Goal: Task Accomplishment & Management: Manage account settings

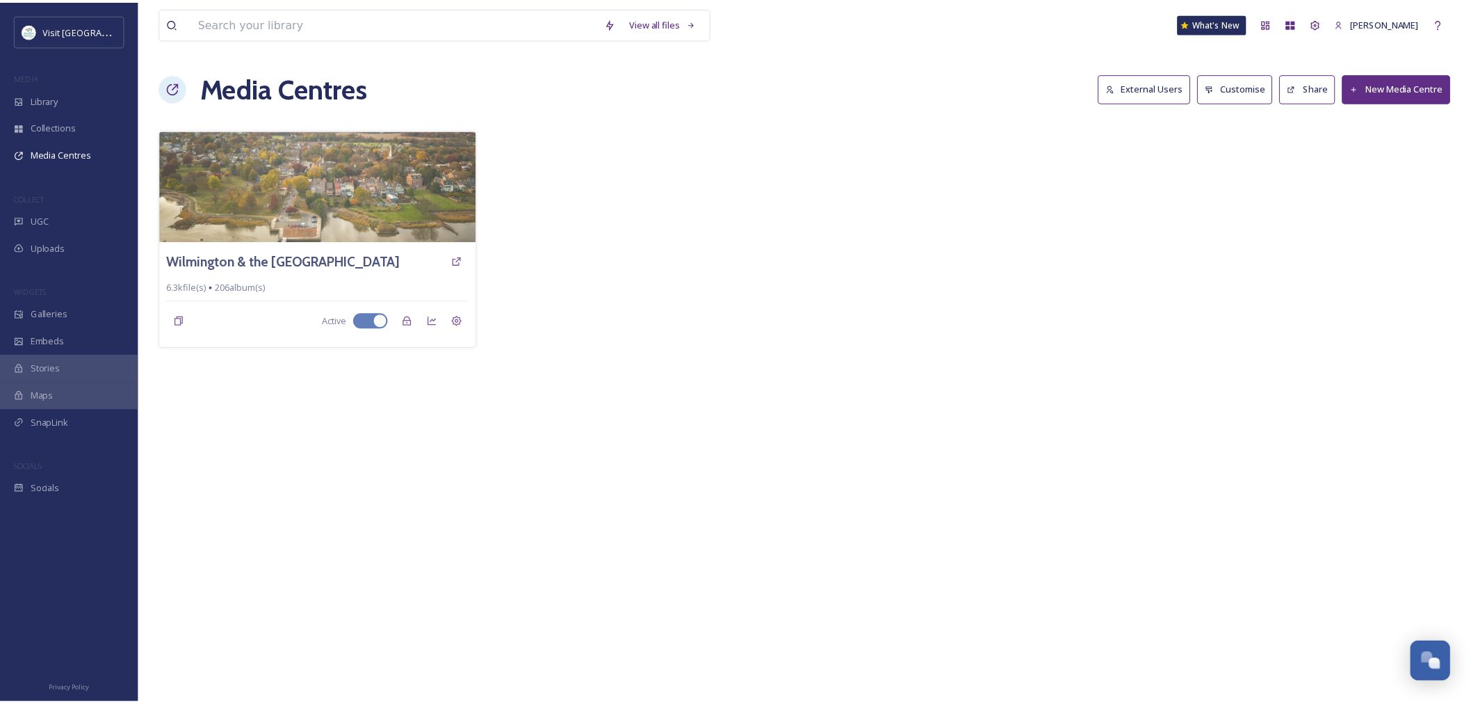
scroll to position [1634, 0]
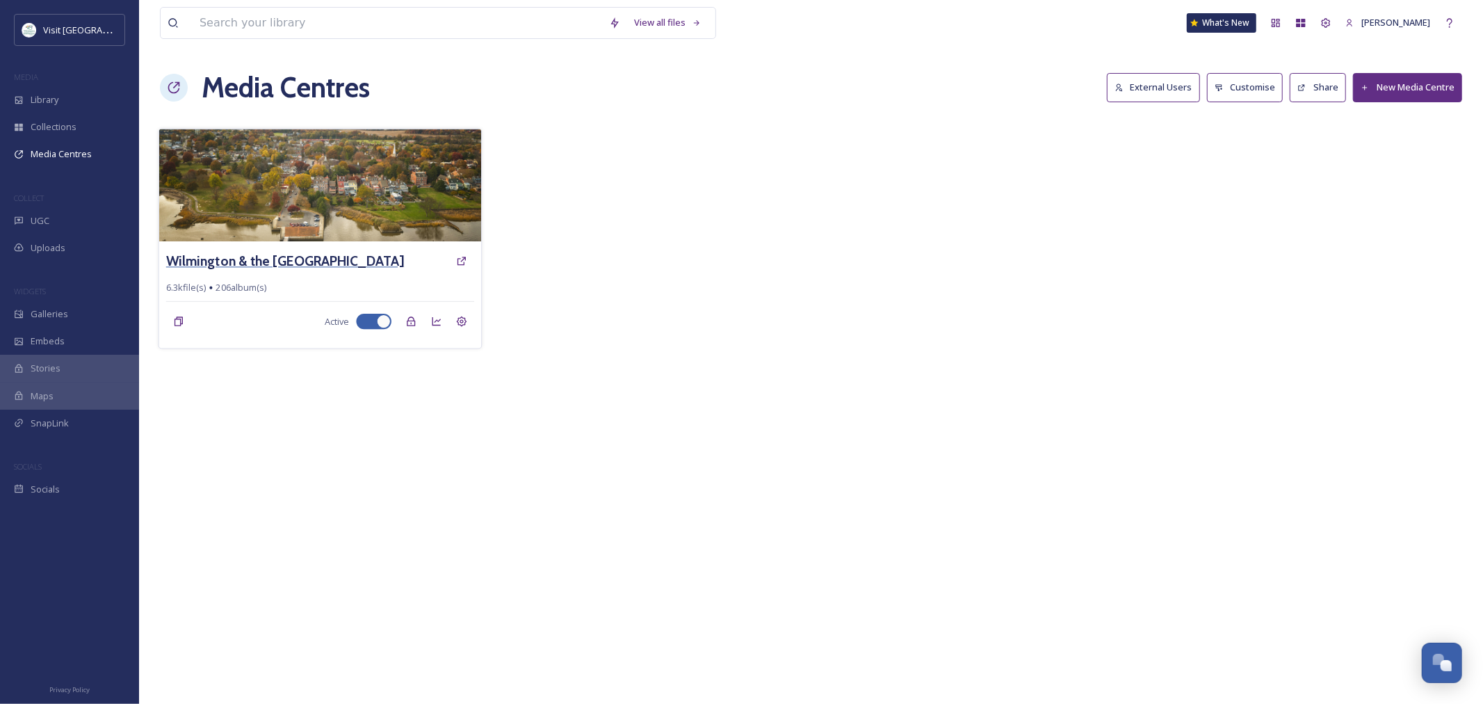
click at [377, 266] on h3 "Wilmington & the [GEOGRAPHIC_DATA]" at bounding box center [285, 261] width 238 height 20
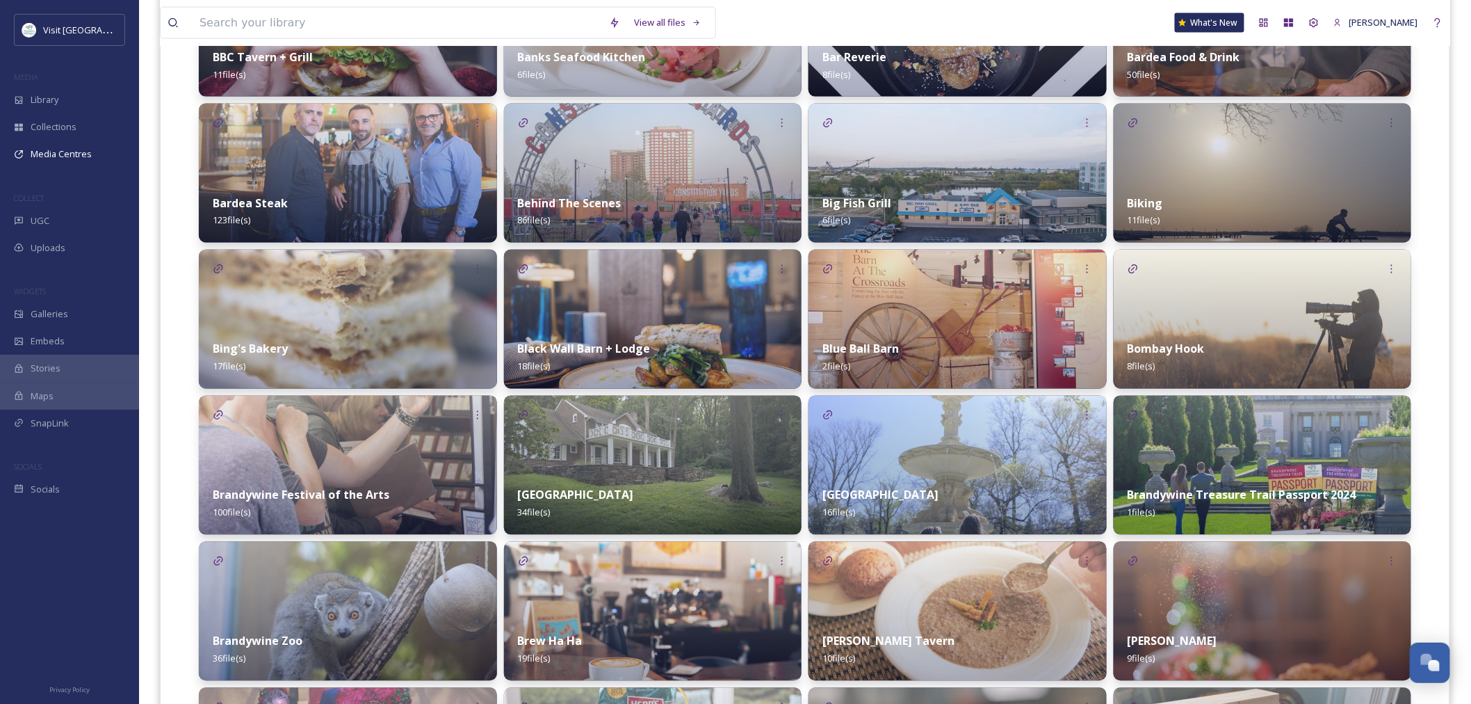
scroll to position [927, 0]
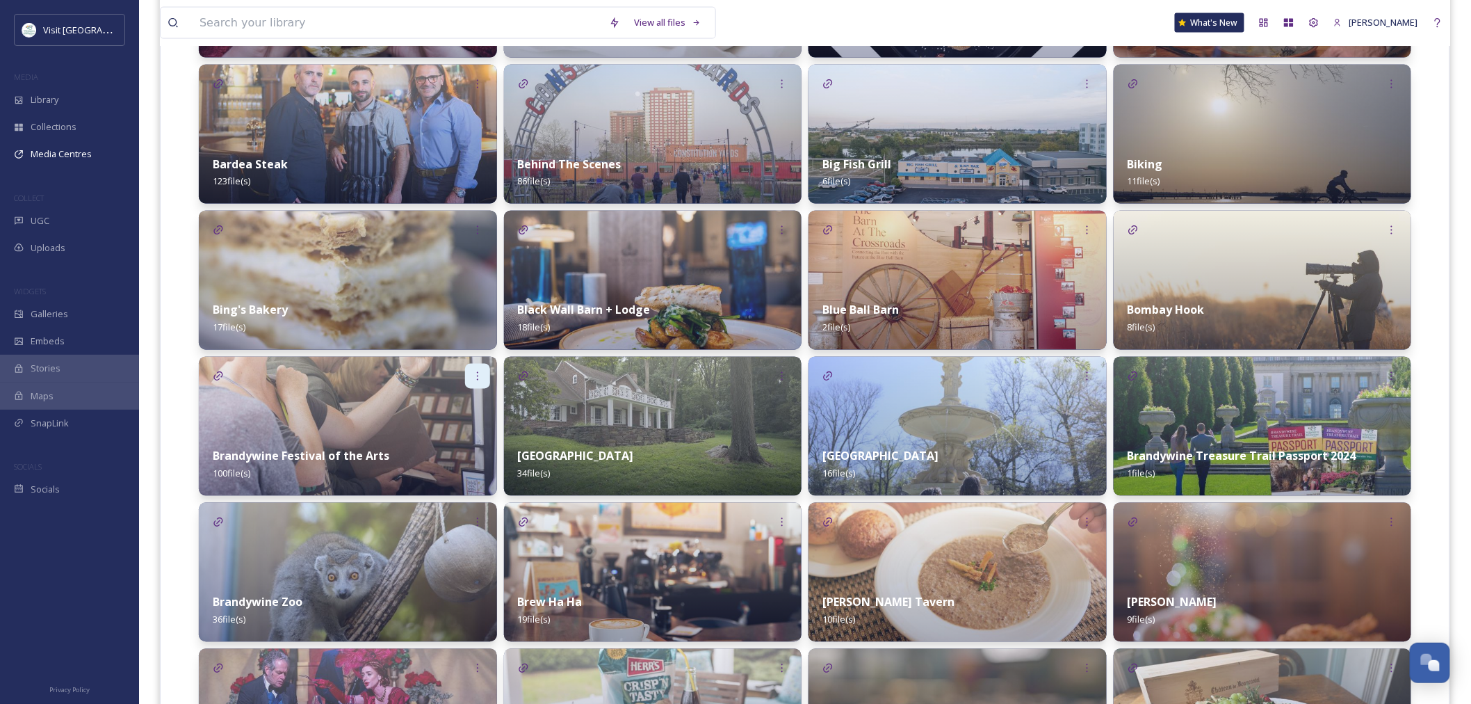
click at [476, 372] on icon at bounding box center [477, 376] width 11 height 11
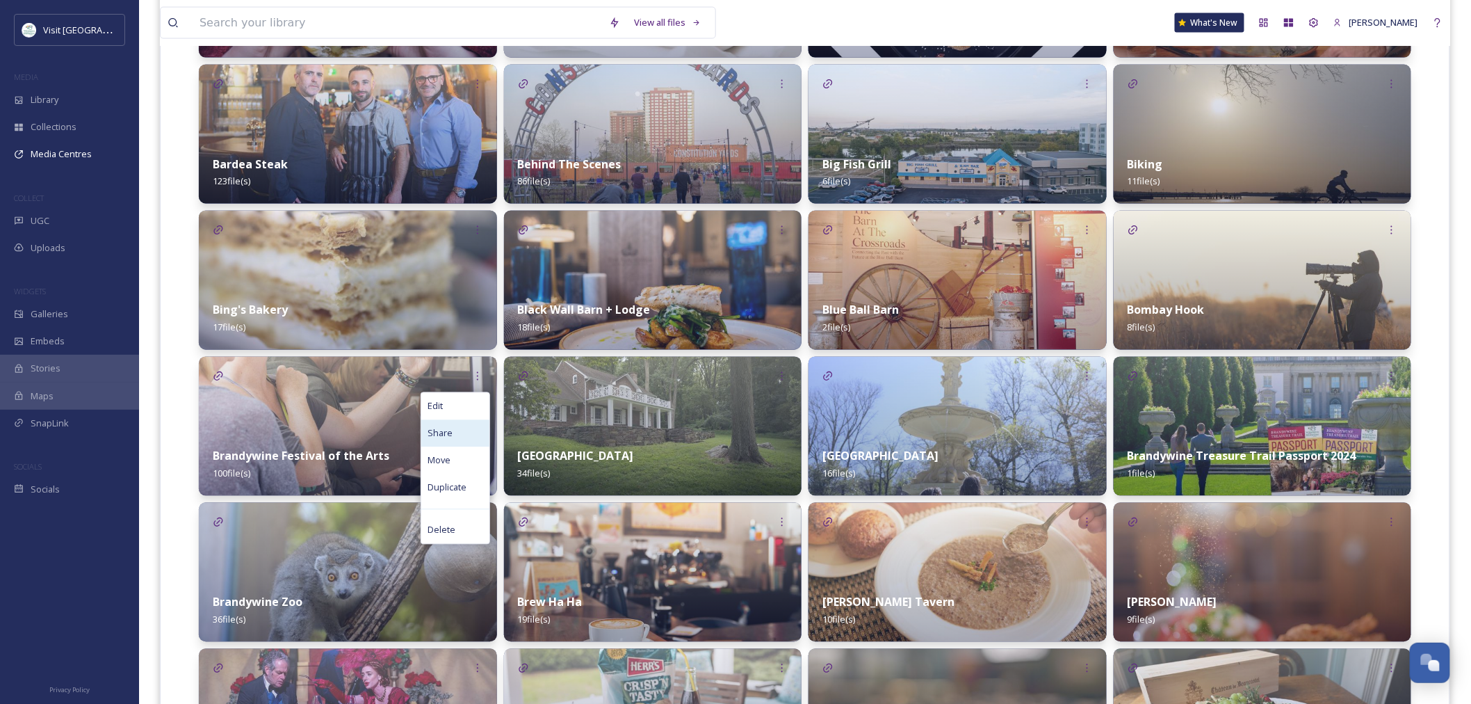
click at [461, 429] on div "Share" at bounding box center [455, 433] width 68 height 27
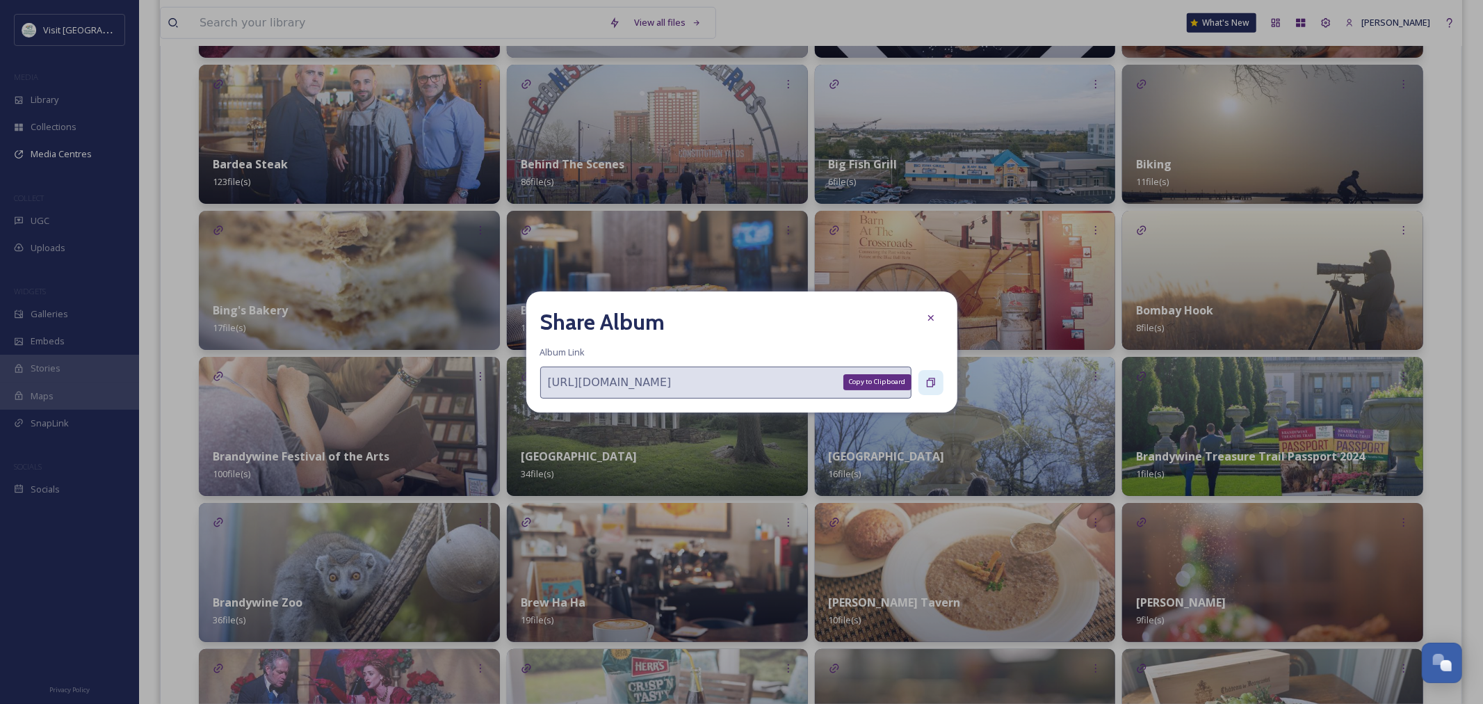
click at [928, 380] on icon at bounding box center [930, 382] width 11 height 11
click at [927, 320] on icon at bounding box center [930, 317] width 11 height 11
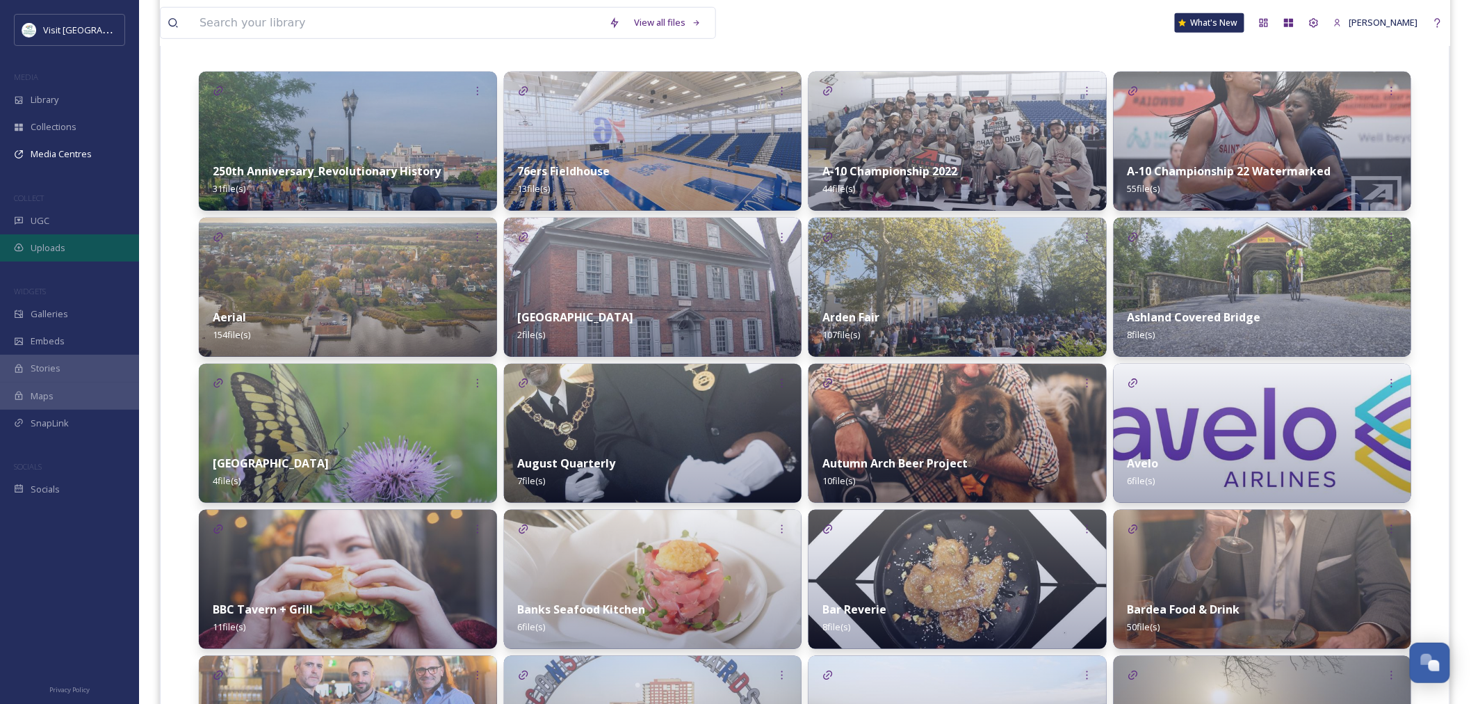
scroll to position [309, 0]
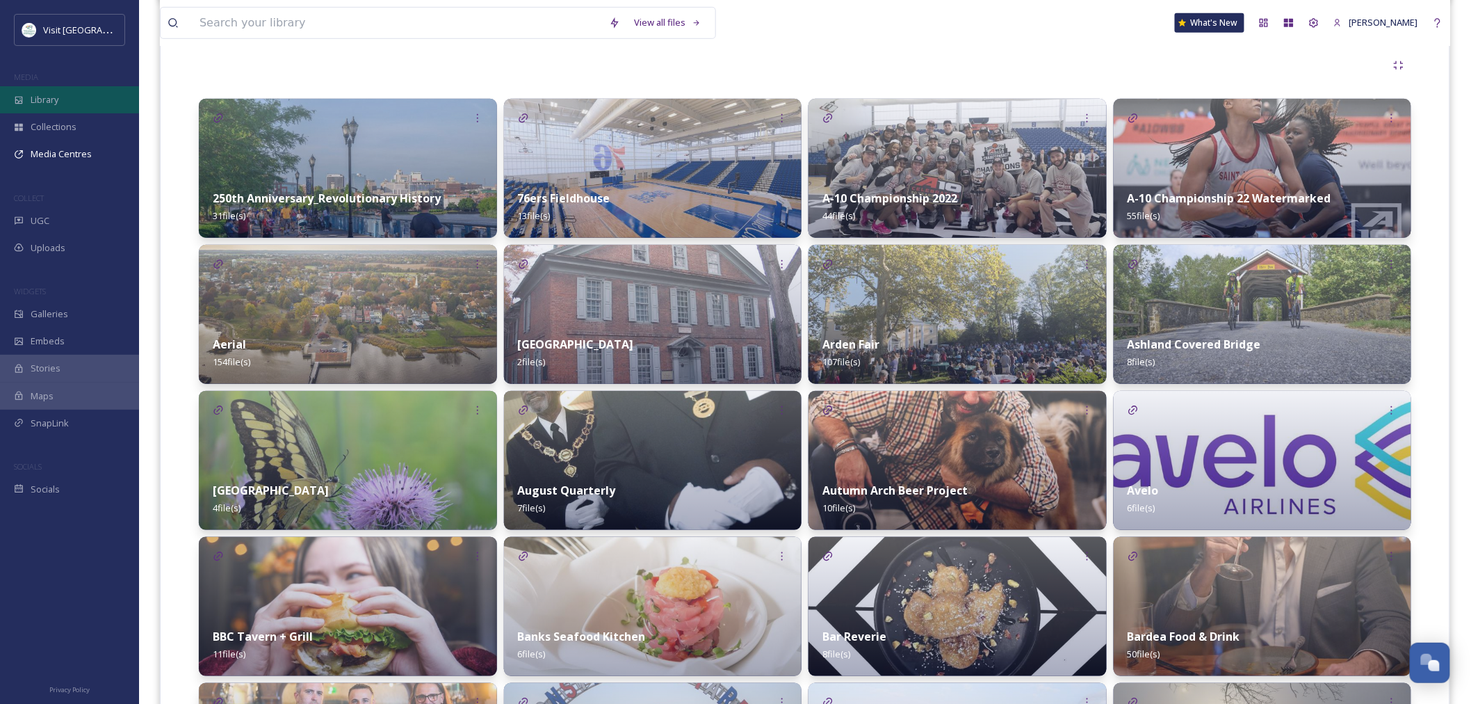
click at [49, 107] on div "Library" at bounding box center [69, 99] width 139 height 27
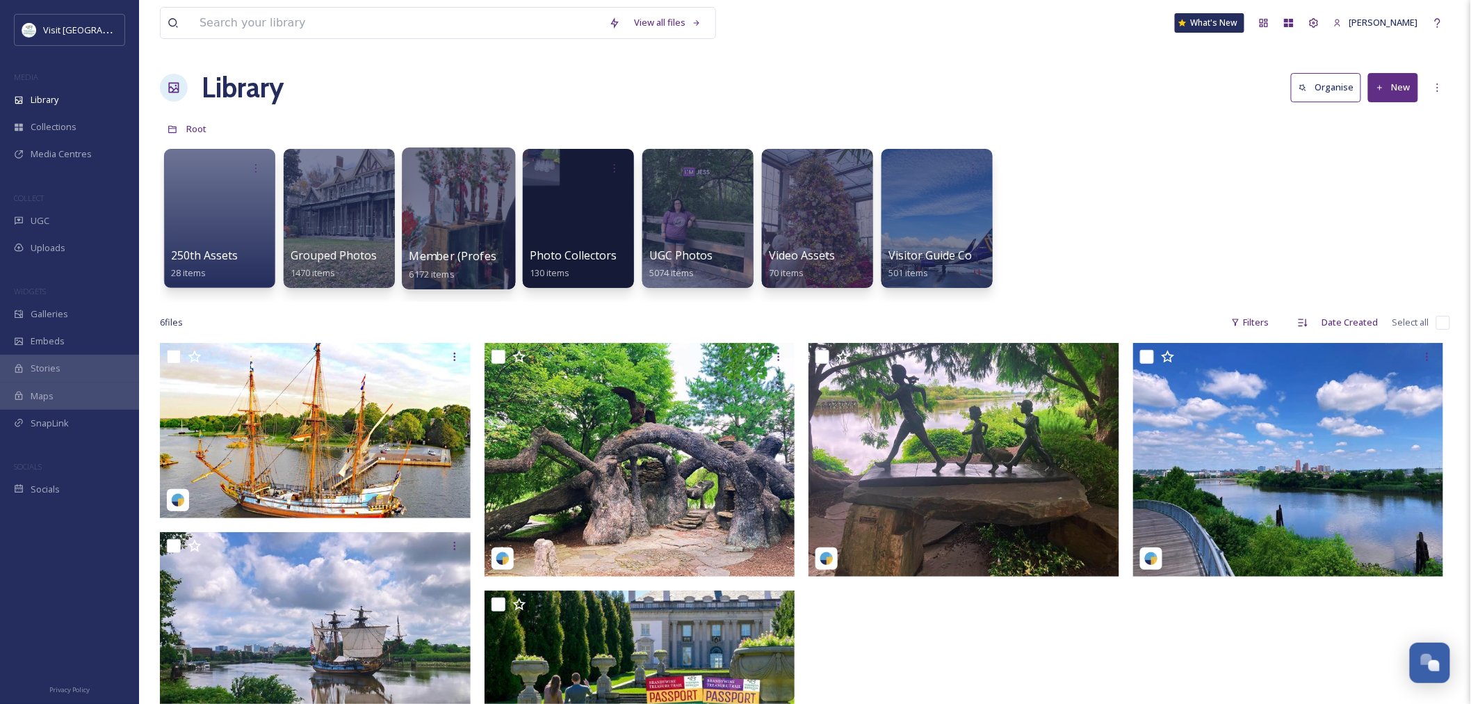
click at [460, 219] on div at bounding box center [458, 218] width 113 height 142
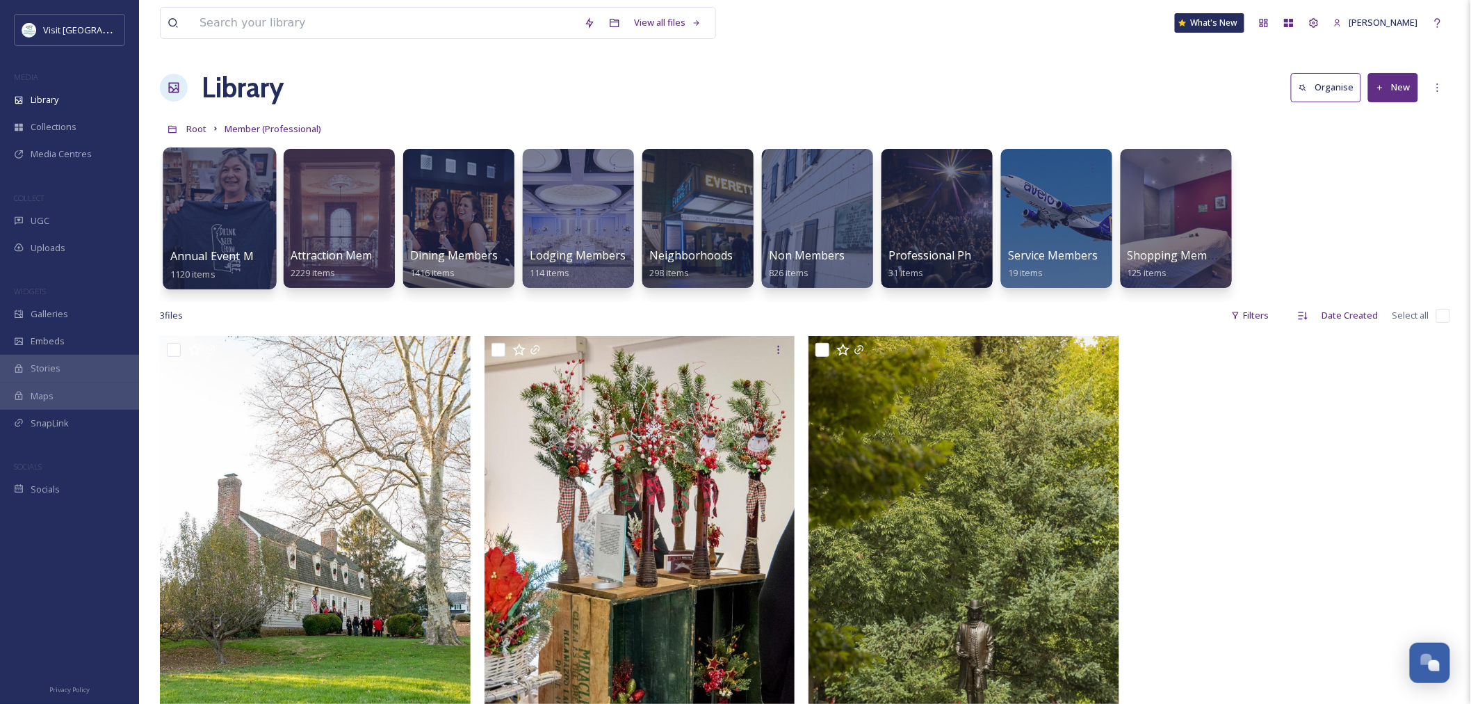
click at [206, 233] on div at bounding box center [219, 218] width 113 height 142
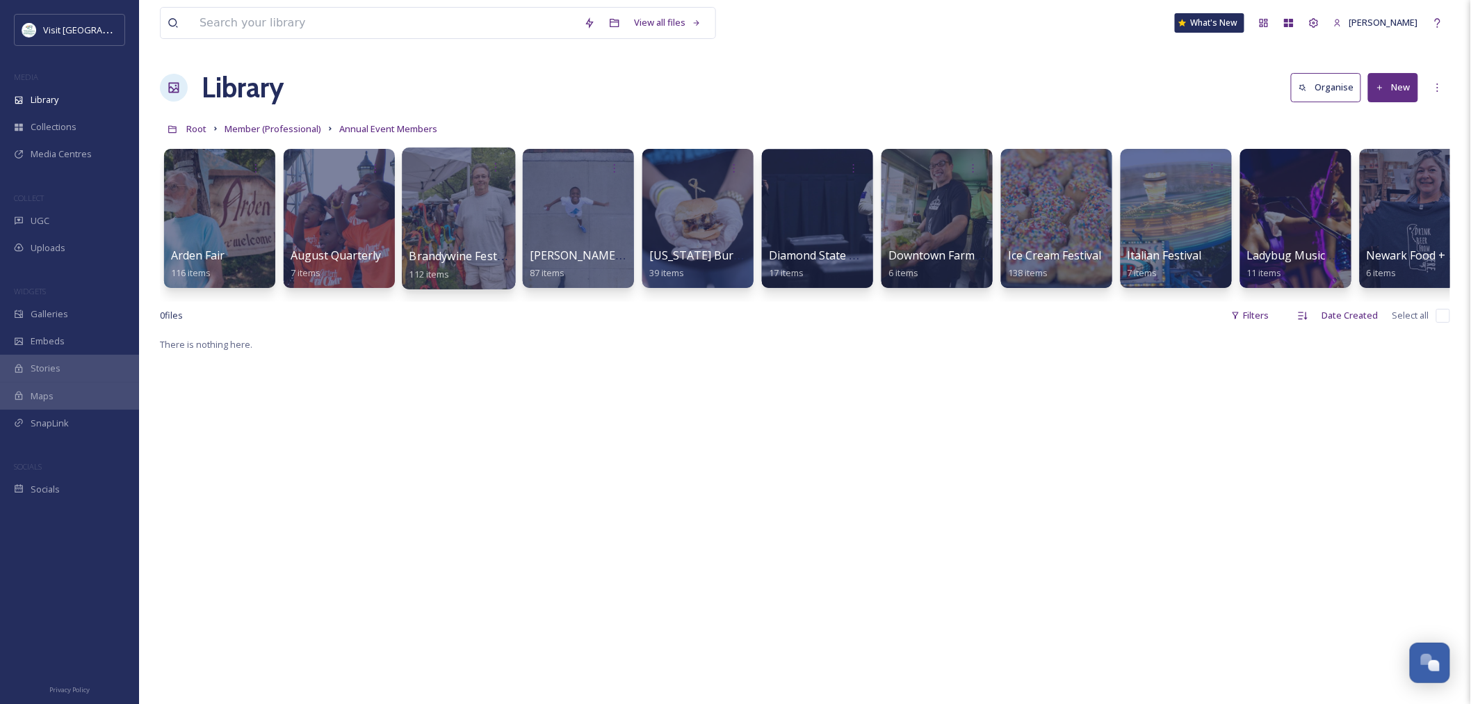
click at [455, 234] on div at bounding box center [458, 218] width 113 height 142
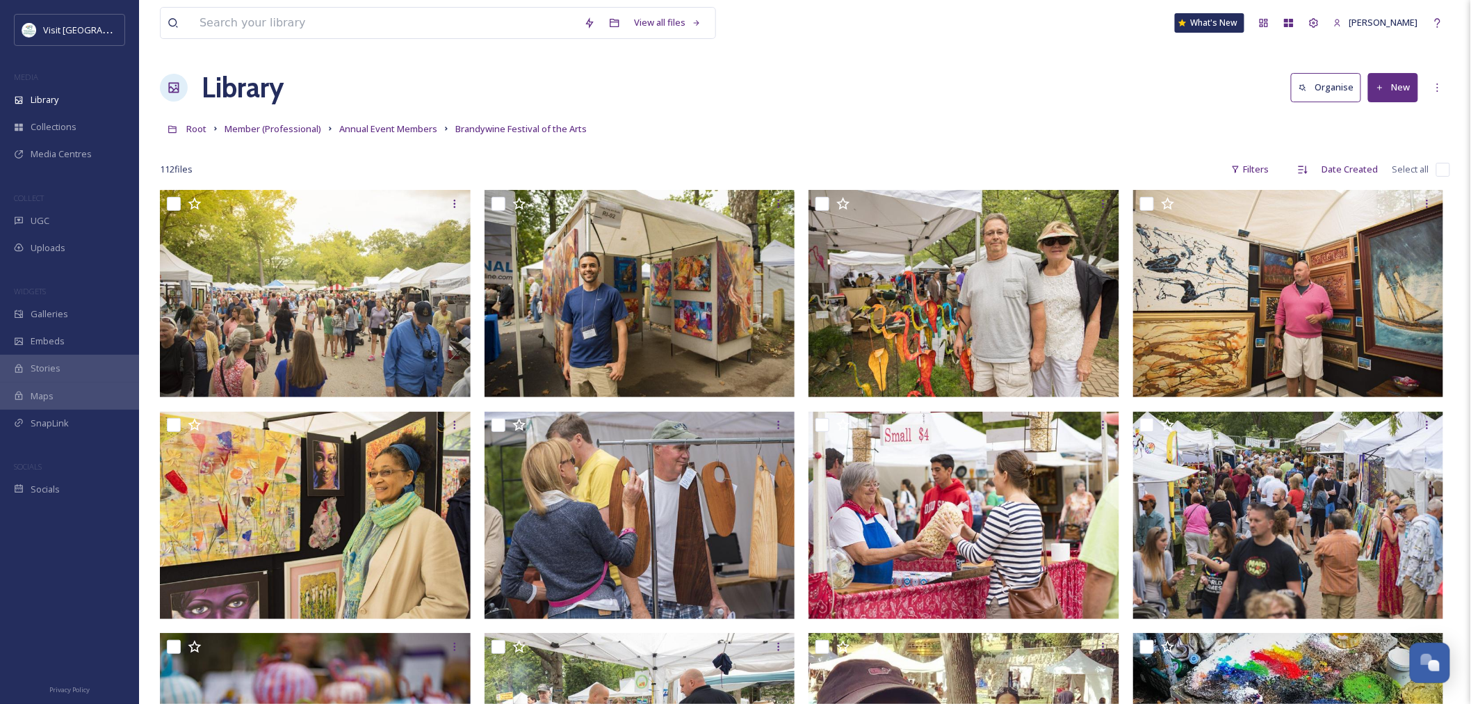
click at [411, 261] on img at bounding box center [315, 293] width 311 height 207
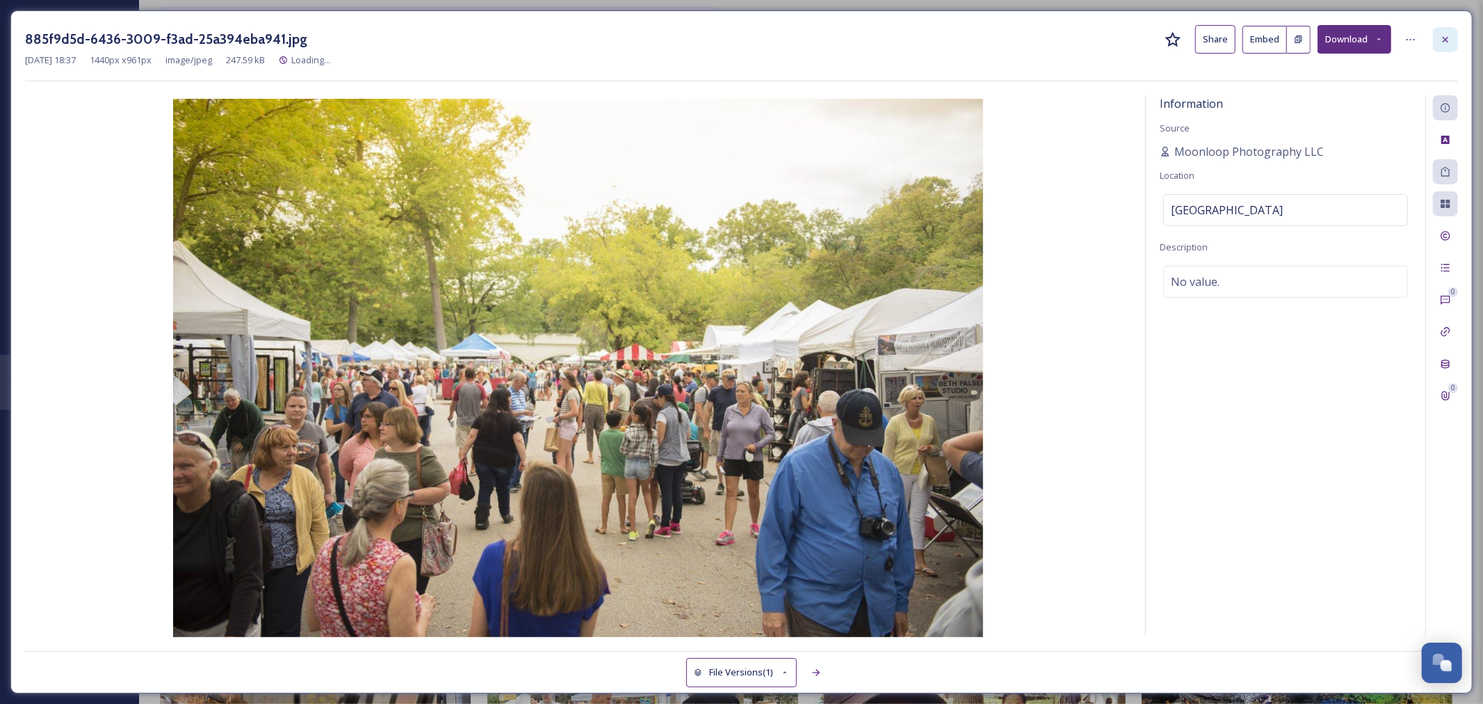
click at [1442, 35] on icon at bounding box center [1445, 39] width 11 height 11
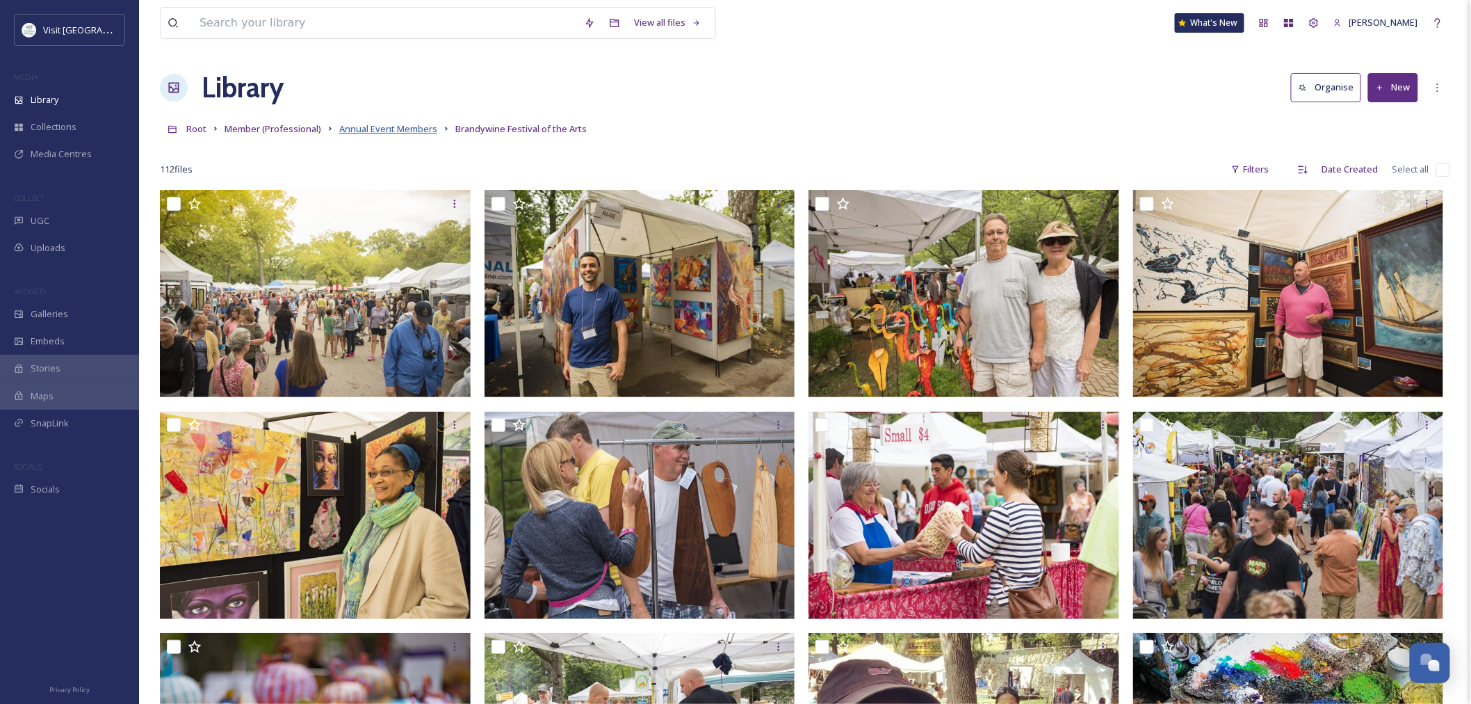
click at [406, 129] on span "Annual Event Members" at bounding box center [388, 128] width 98 height 13
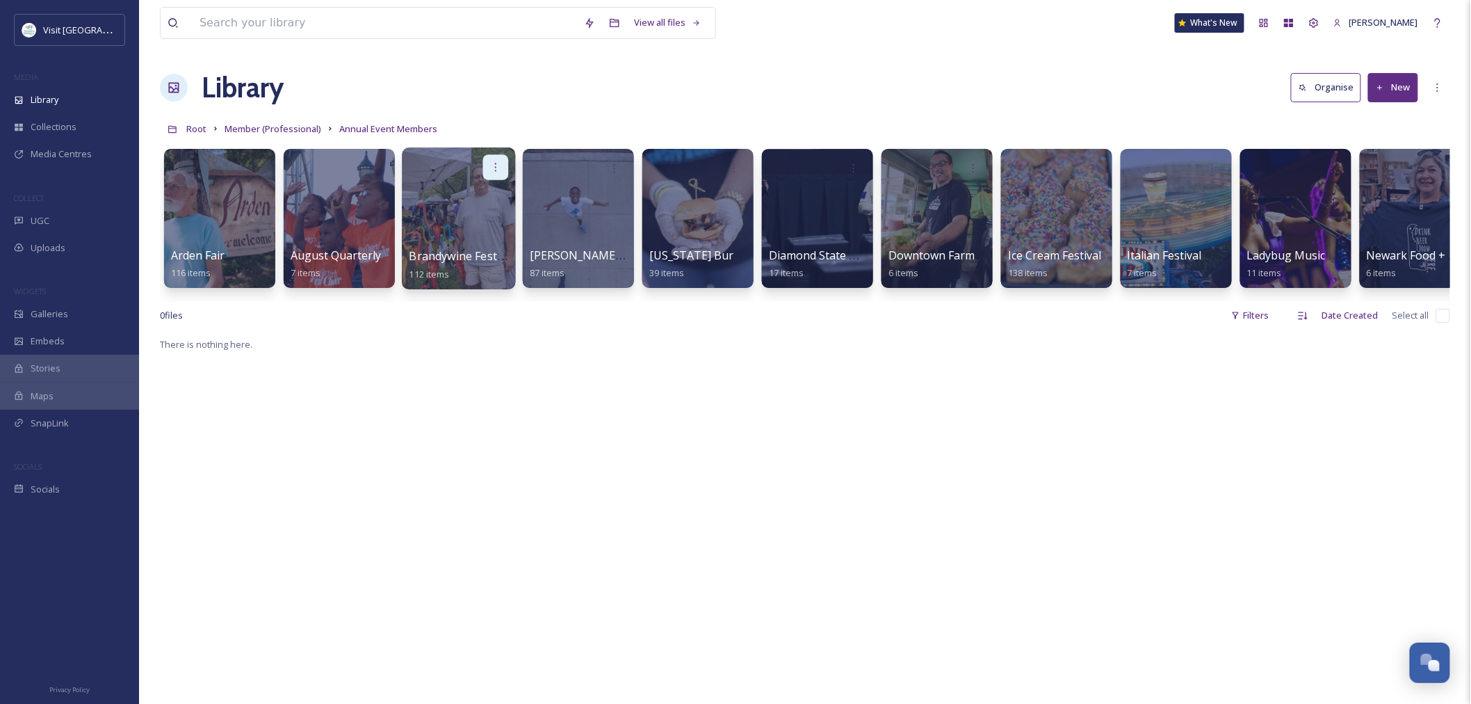
click at [492, 163] on icon at bounding box center [495, 166] width 11 height 11
click at [471, 195] on span "Edit / Share" at bounding box center [461, 198] width 49 height 14
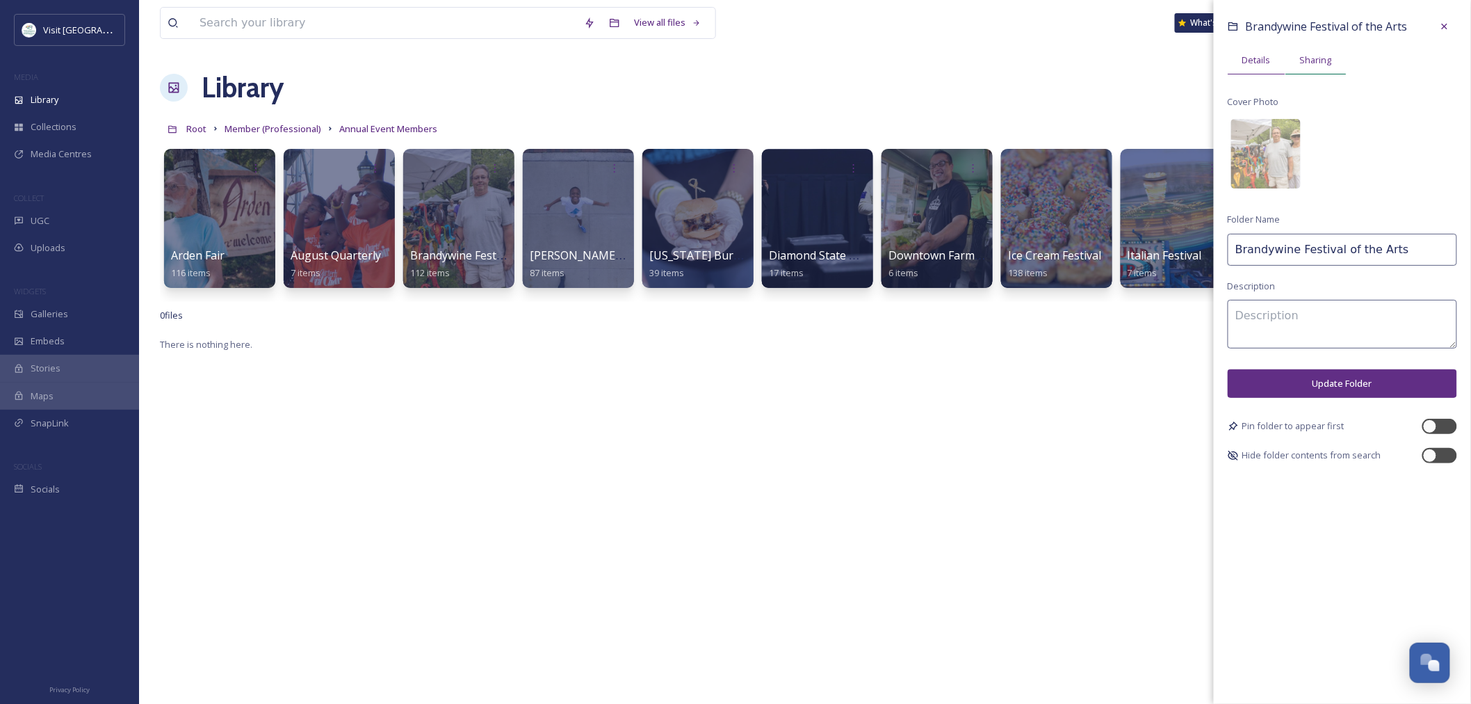
click at [1315, 70] on div "Sharing" at bounding box center [1316, 60] width 61 height 29
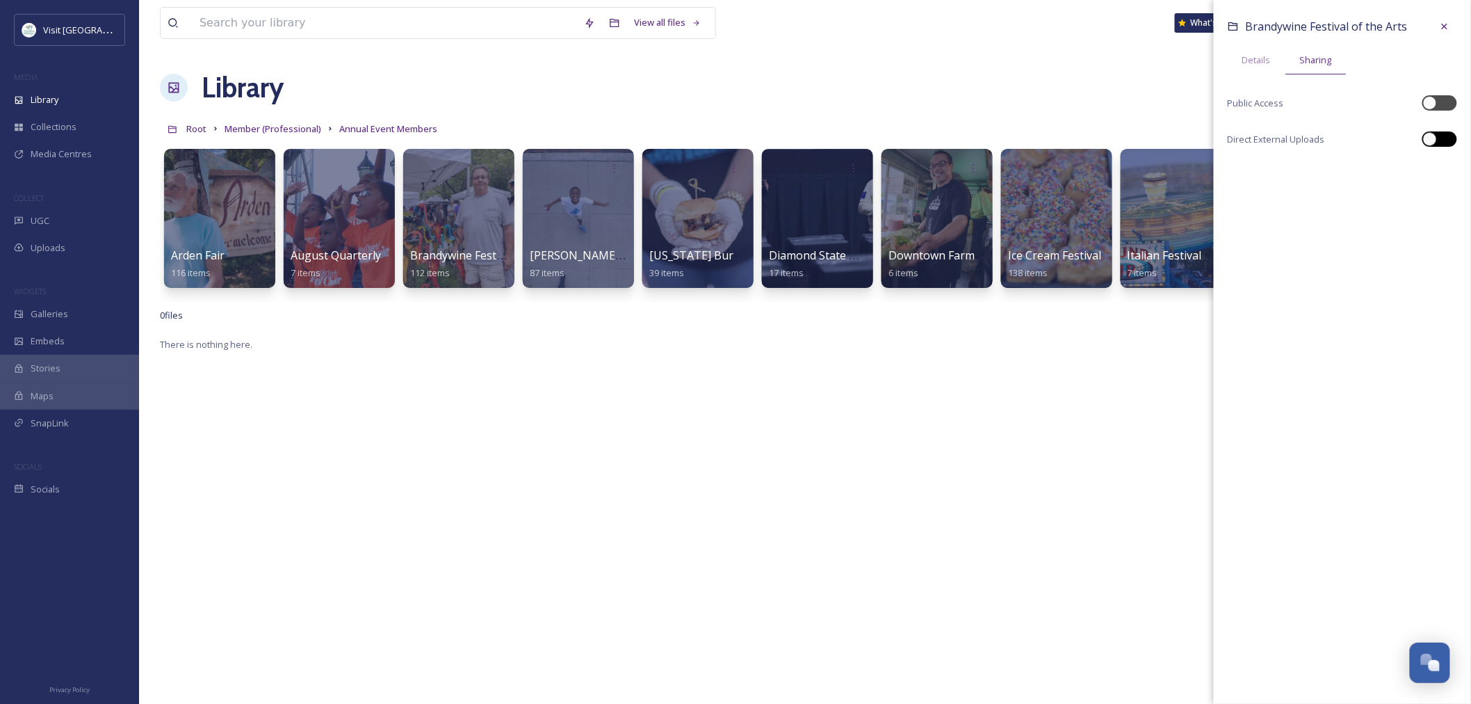
click at [1450, 138] on div at bounding box center [1446, 139] width 7 height 7
checkbox input "true"
click at [1444, 172] on icon at bounding box center [1444, 169] width 11 height 11
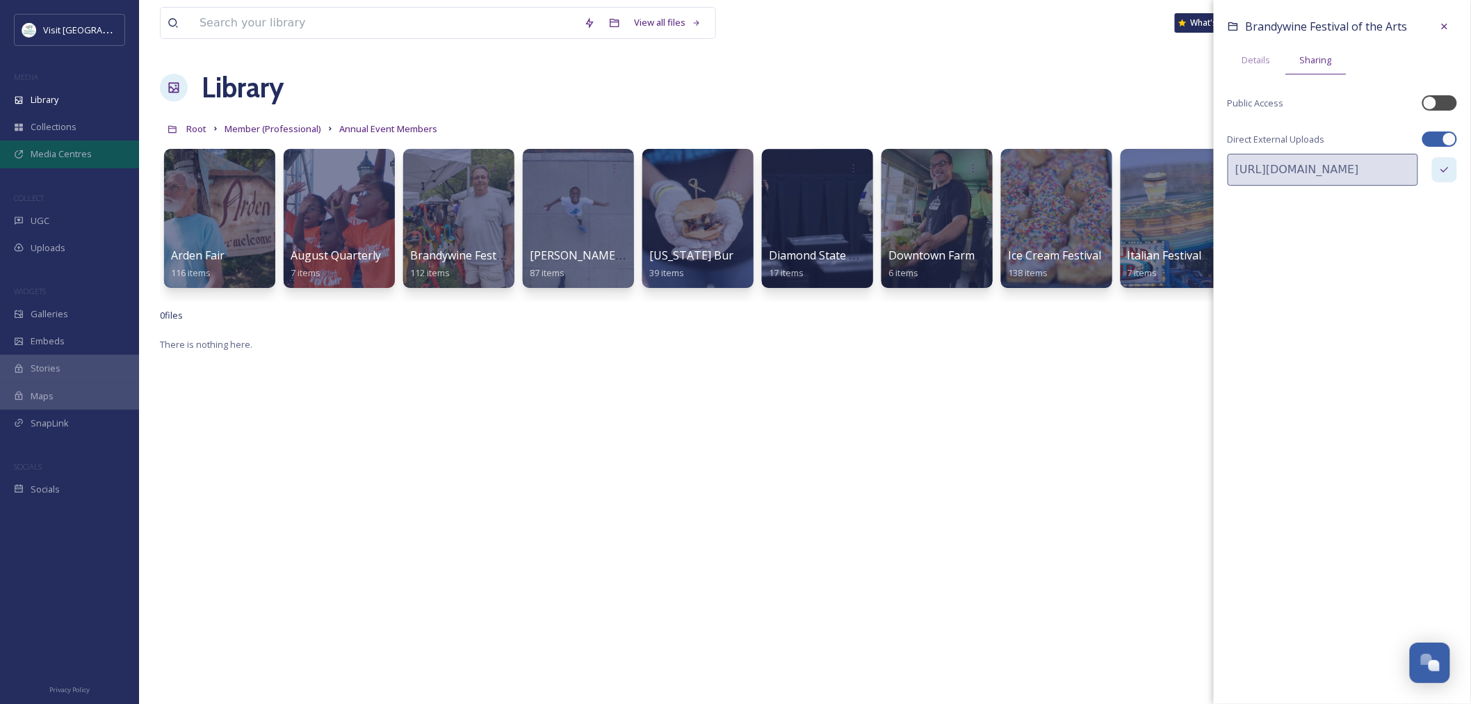
click at [53, 147] on span "Media Centres" at bounding box center [61, 153] width 61 height 13
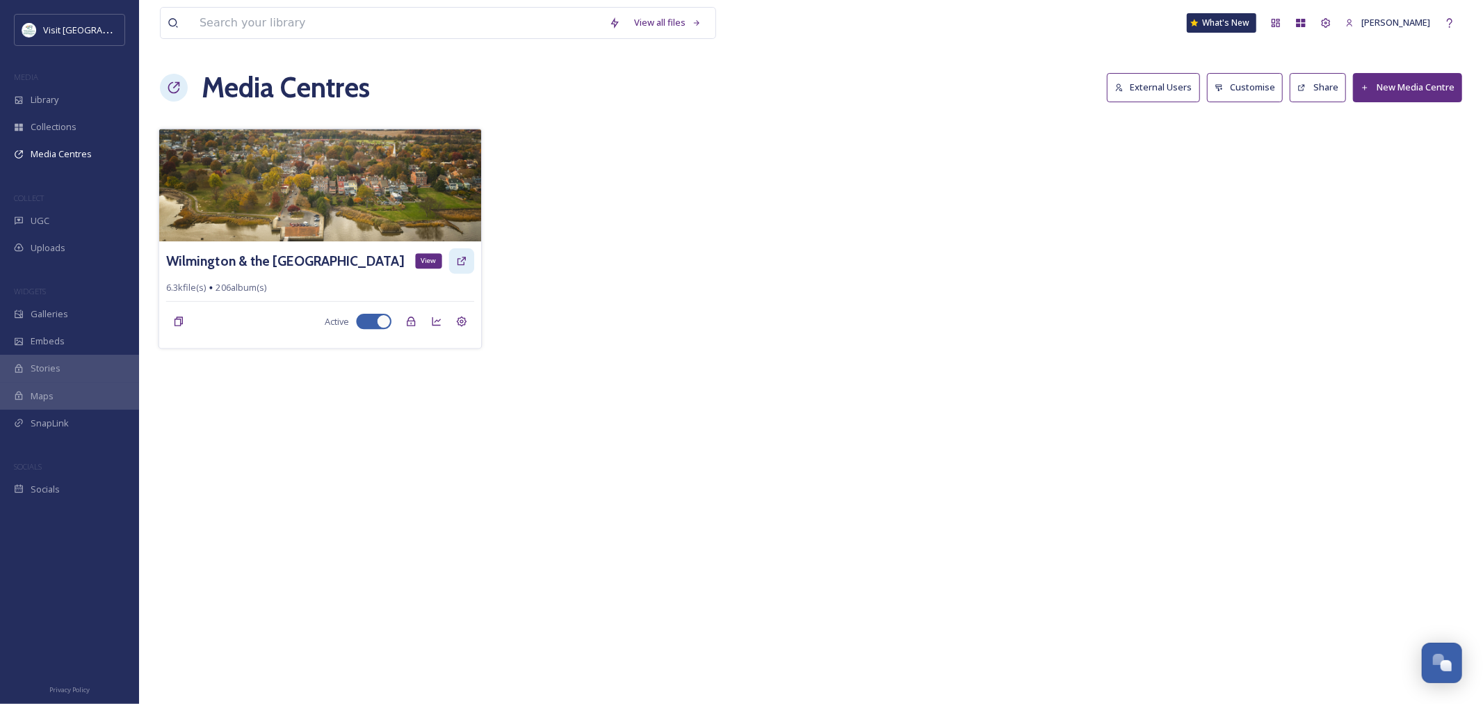
click at [457, 264] on icon at bounding box center [461, 260] width 11 height 11
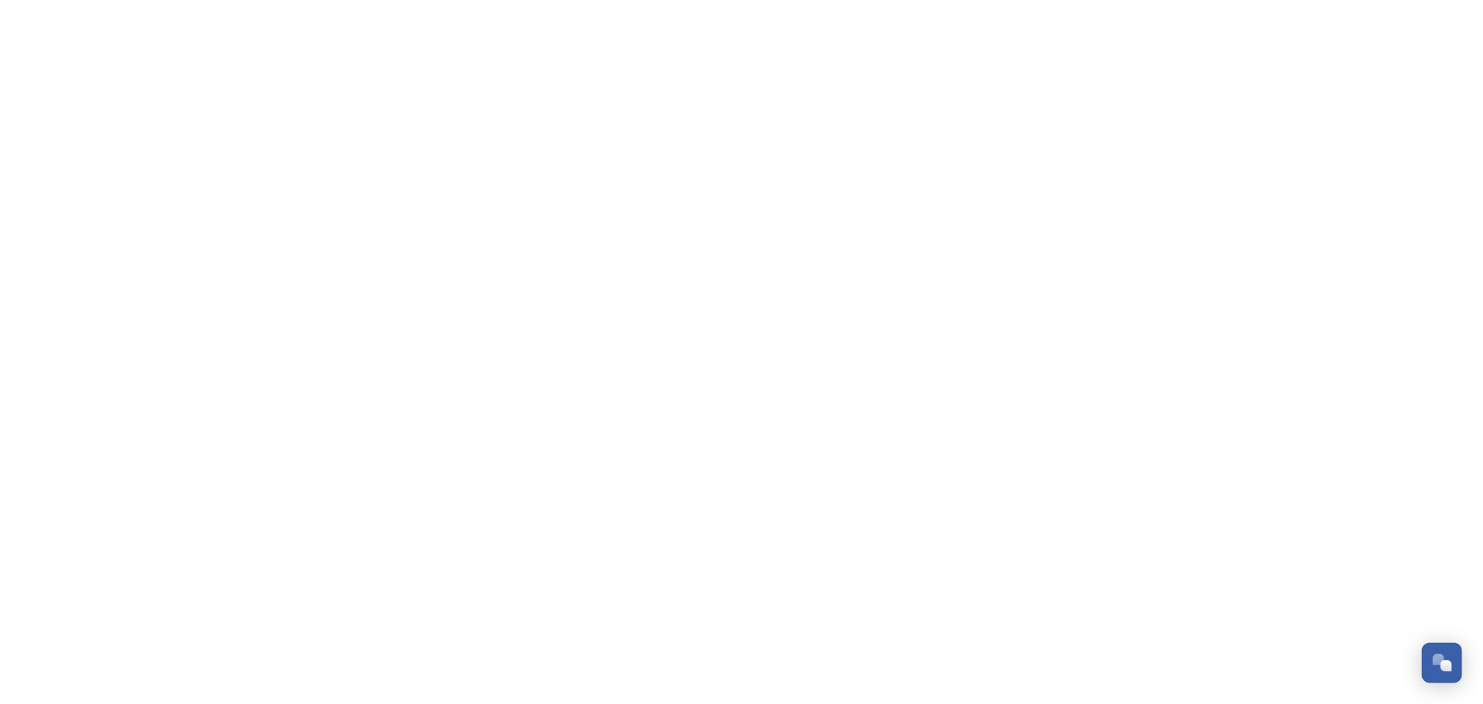
scroll to position [1660, 0]
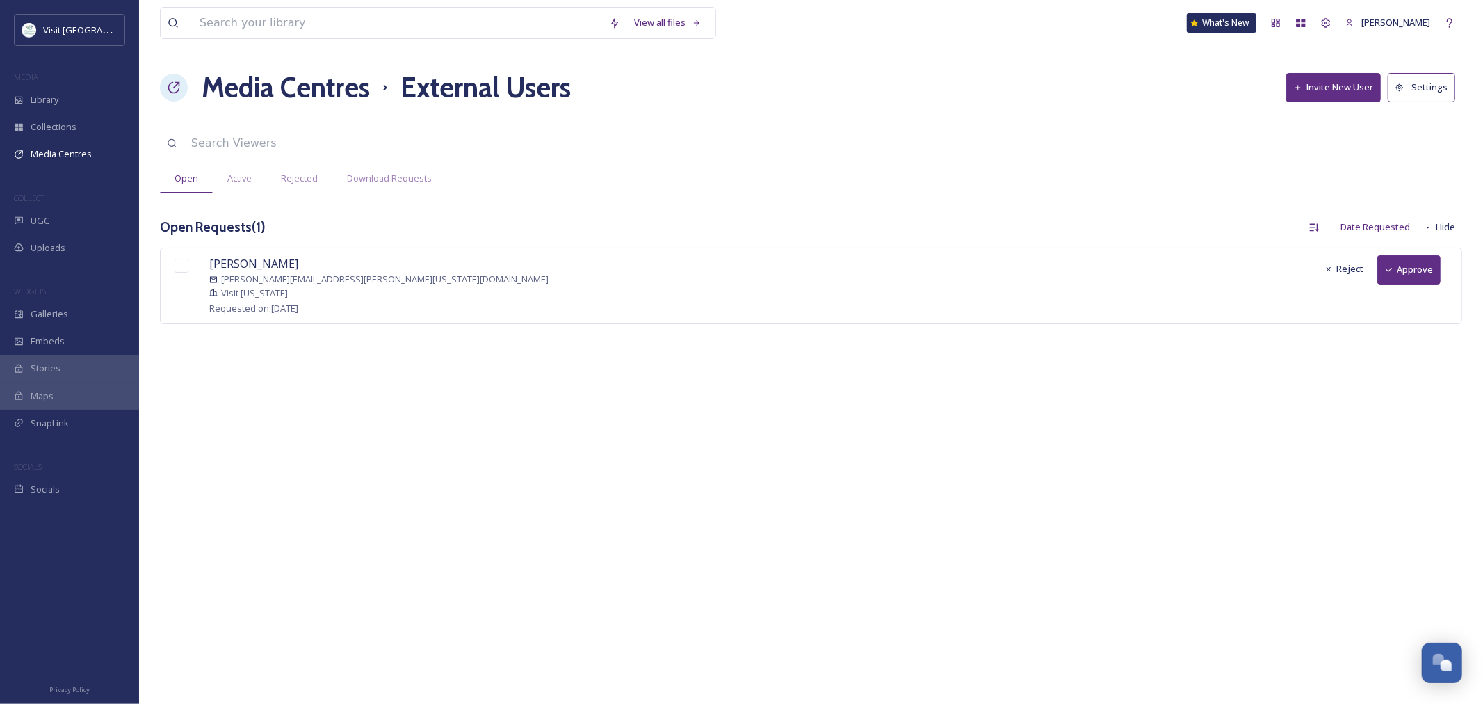
click at [186, 266] on input "checkbox" at bounding box center [182, 266] width 14 height 14
checkbox input "true"
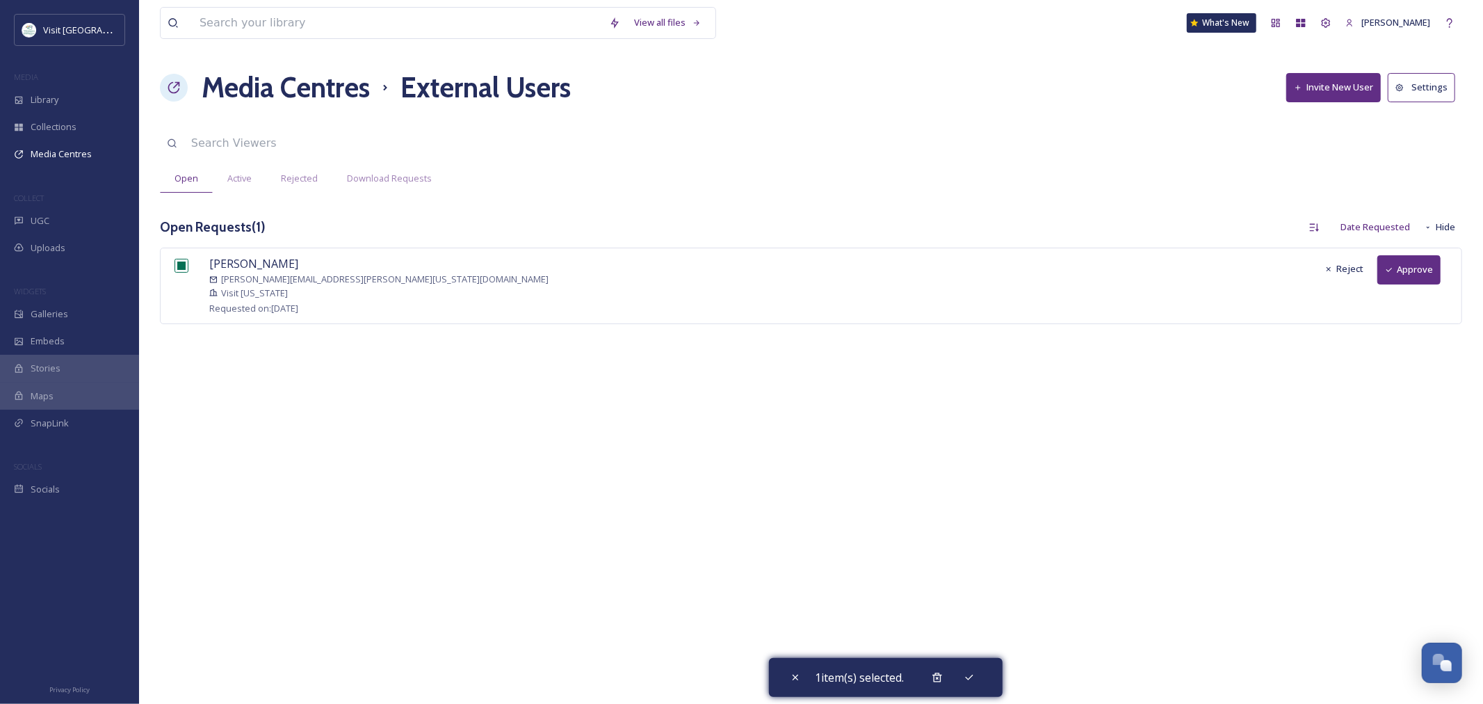
click at [1410, 275] on button "Approve" at bounding box center [1408, 269] width 63 height 29
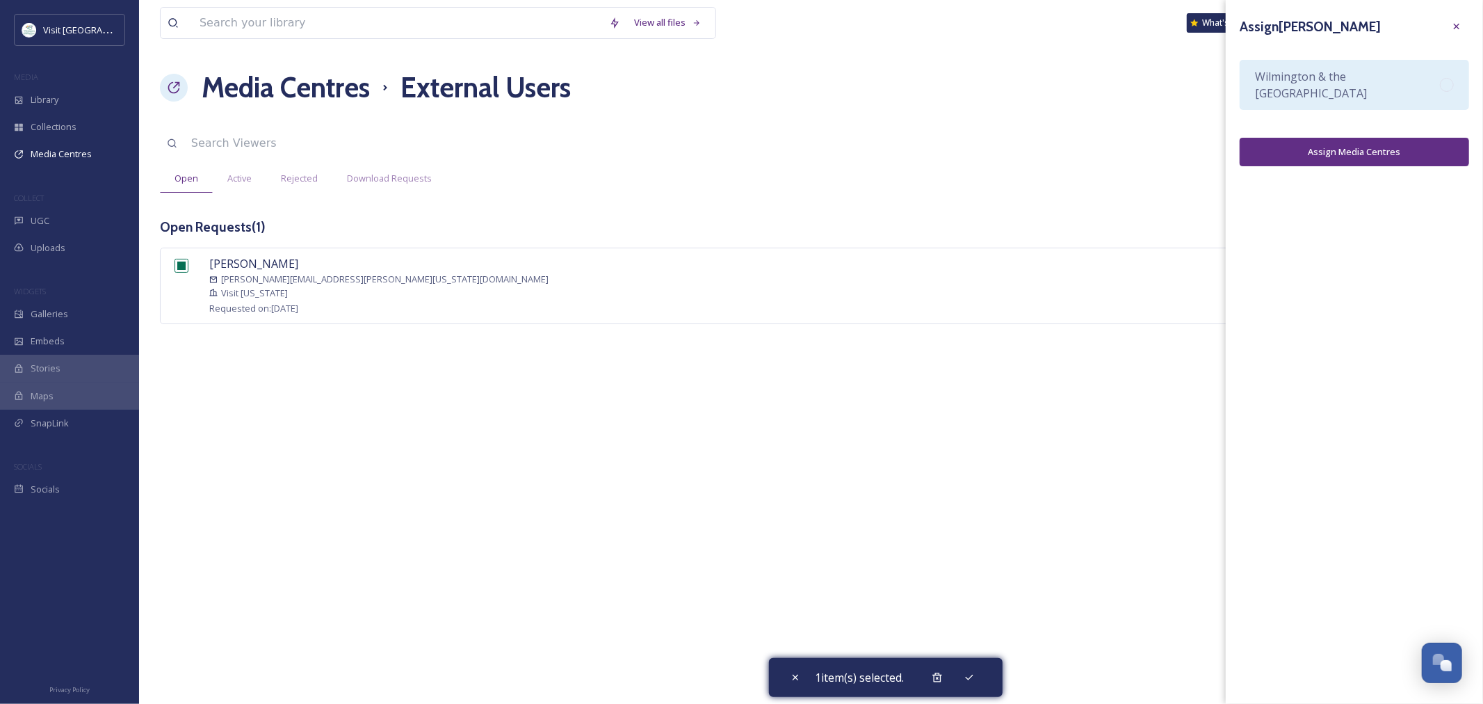
click at [1280, 92] on span "Wilmington & the [GEOGRAPHIC_DATA]" at bounding box center [1347, 84] width 185 height 33
click at [1270, 155] on button "Assign Media Centres" at bounding box center [1354, 152] width 229 height 29
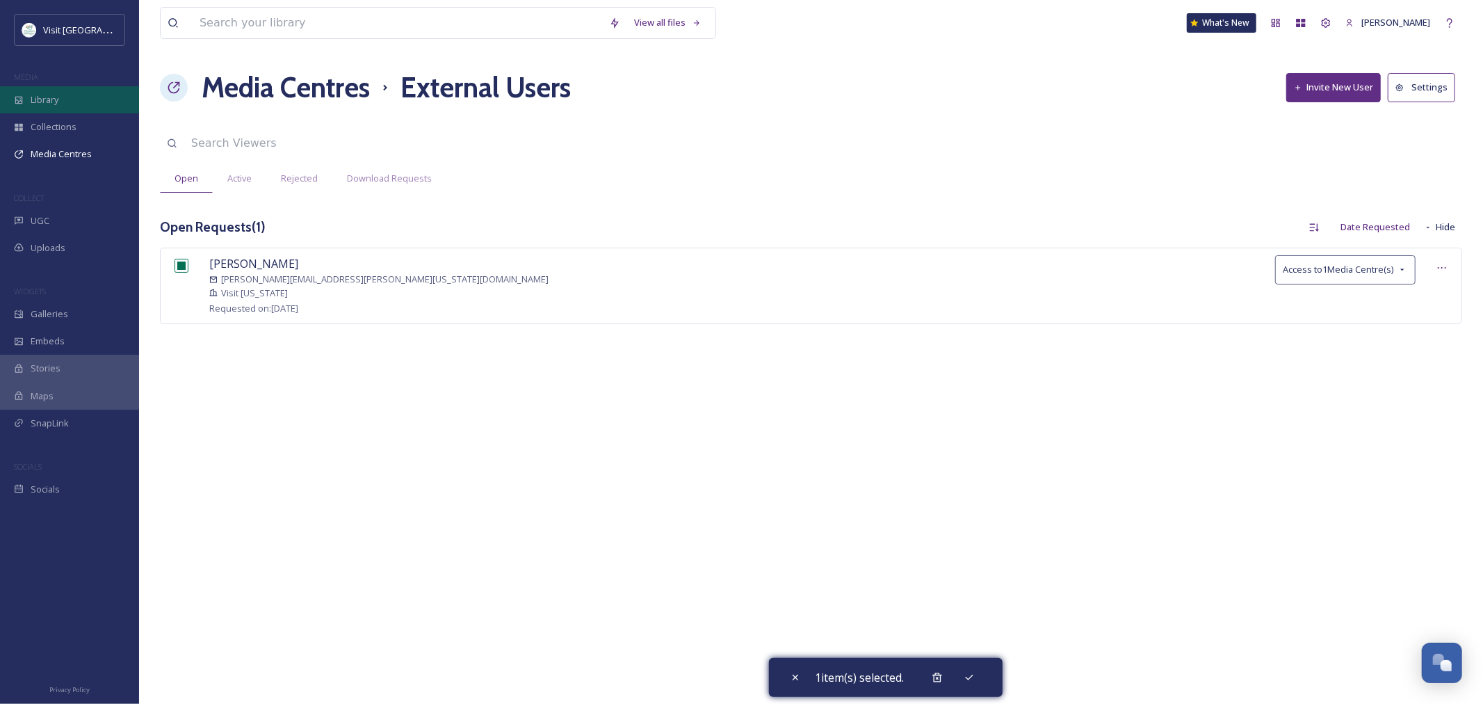
click at [79, 96] on div "Library" at bounding box center [69, 99] width 139 height 27
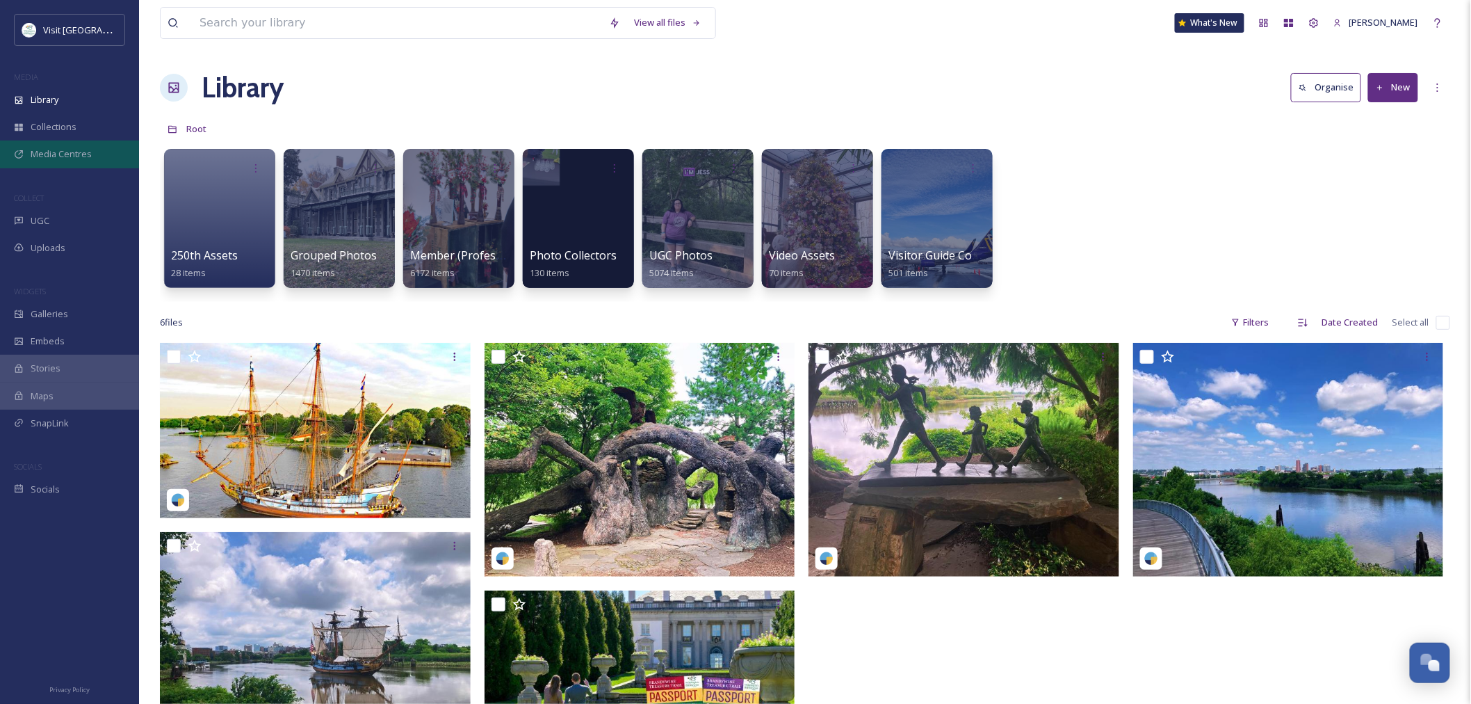
click at [54, 149] on span "Media Centres" at bounding box center [61, 153] width 61 height 13
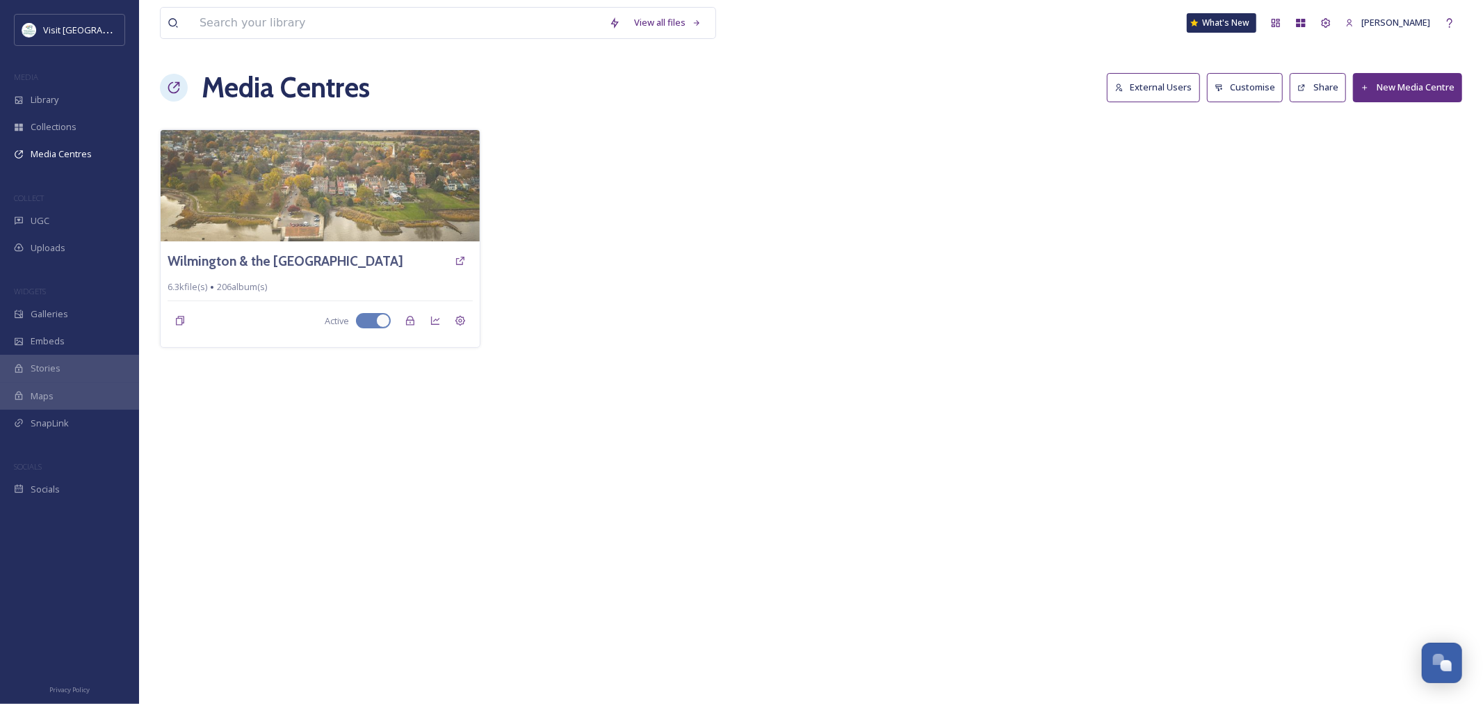
click at [1156, 86] on button "External Users" at bounding box center [1153, 87] width 93 height 29
